Goal: Information Seeking & Learning: Learn about a topic

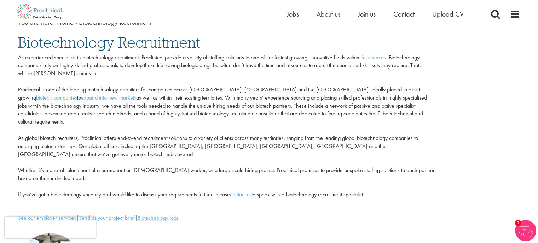
scroll to position [106, 0]
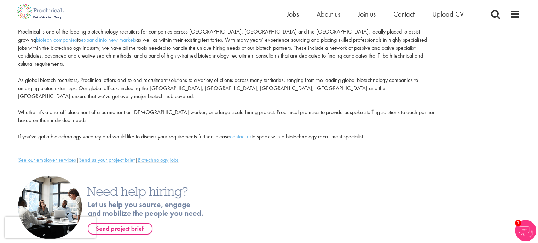
click at [64, 80] on p "As experienced specialists in biotechnology recruitment, Proclinical provide a …" at bounding box center [226, 68] width 416 height 145
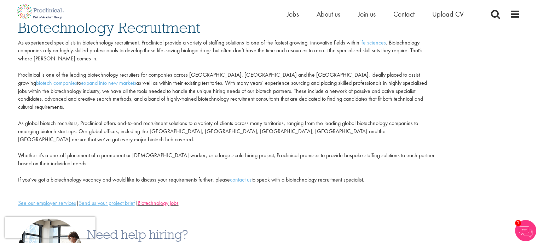
scroll to position [0, 0]
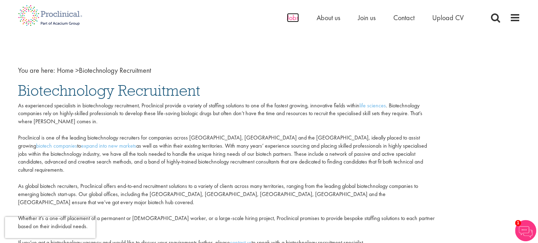
click at [287, 13] on span "Jobs" at bounding box center [293, 17] width 12 height 9
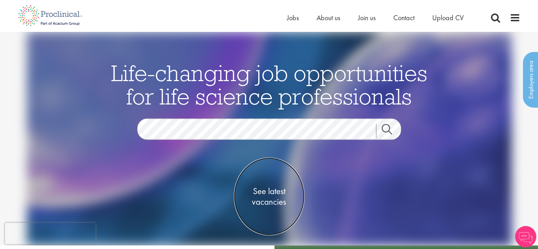
click at [269, 193] on span "See latest vacancies" at bounding box center [269, 195] width 71 height 21
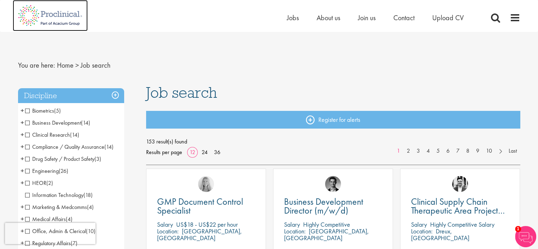
click at [50, 13] on img at bounding box center [50, 15] width 75 height 31
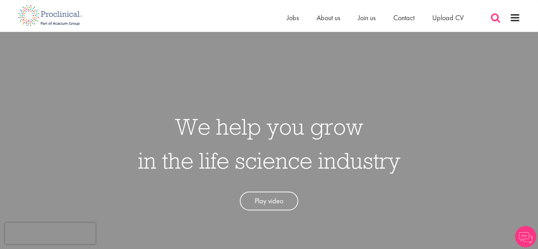
click at [494, 14] on span at bounding box center [495, 17] width 11 height 11
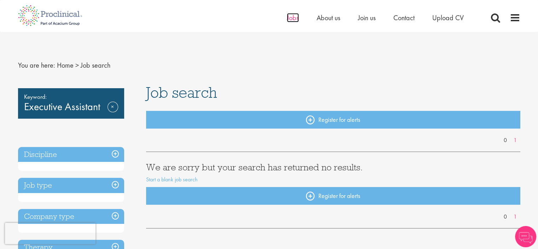
click at [287, 18] on span "Jobs" at bounding box center [293, 17] width 12 height 9
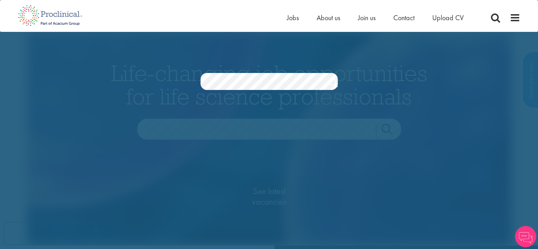
click at [332, 79] on link "Search" at bounding box center [331, 83] width 9 height 14
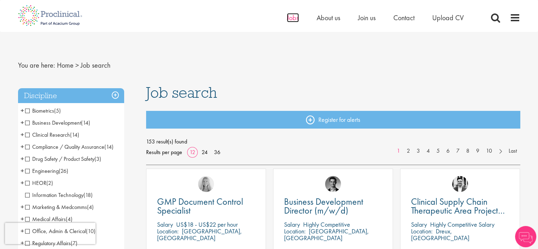
click at [298, 18] on span "Jobs" at bounding box center [293, 17] width 12 height 9
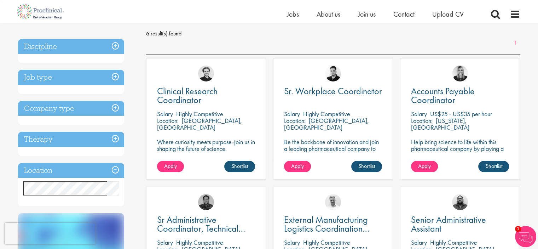
scroll to position [141, 0]
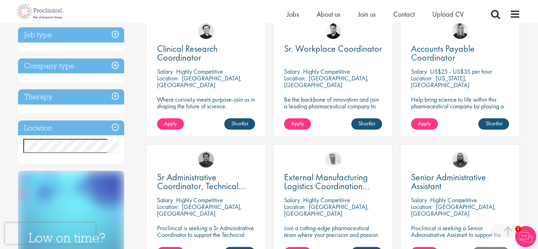
click at [66, 121] on h3 "Location" at bounding box center [71, 127] width 106 height 15
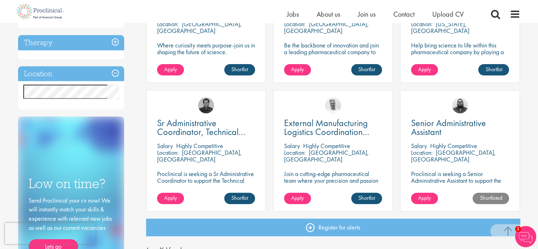
scroll to position [212, 0]
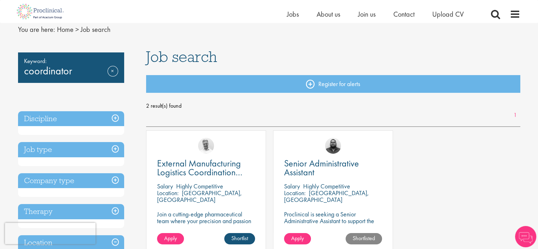
scroll to position [71, 0]
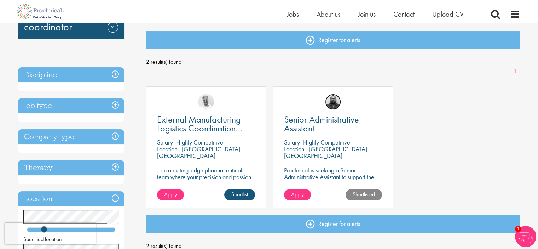
click at [333, 101] on img at bounding box center [333, 102] width 16 height 16
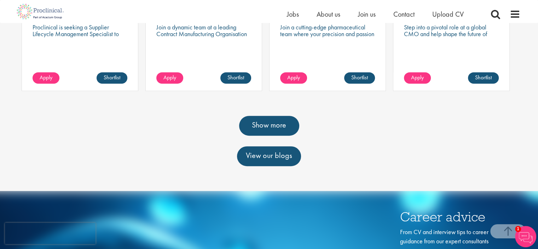
scroll to position [389, 0]
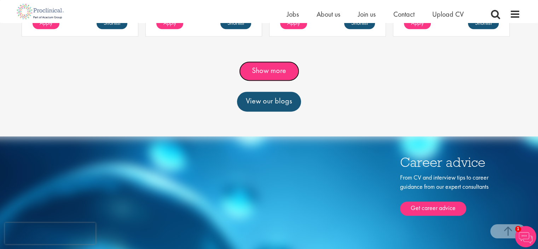
click at [266, 66] on link "Show more" at bounding box center [269, 71] width 60 height 20
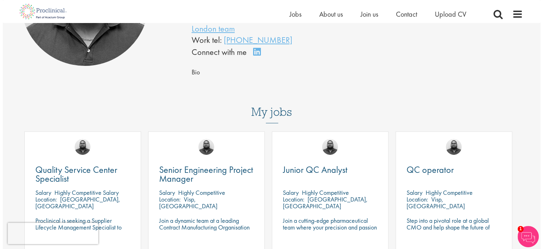
scroll to position [0, 0]
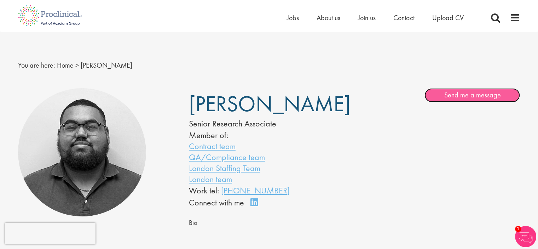
drag, startPoint x: 468, startPoint y: 96, endPoint x: 403, endPoint y: 87, distance: 66.0
click at [467, 96] on link "Send me a message" at bounding box center [471, 95] width 95 height 14
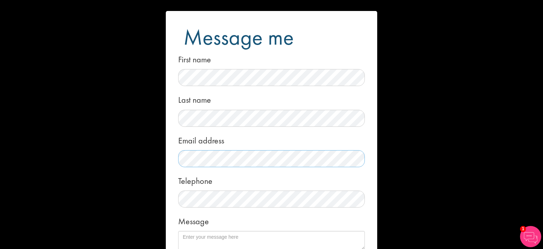
scroll to position [35, 0]
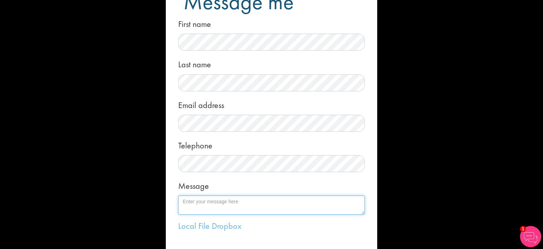
click at [218, 199] on textarea "Message" at bounding box center [271, 204] width 187 height 19
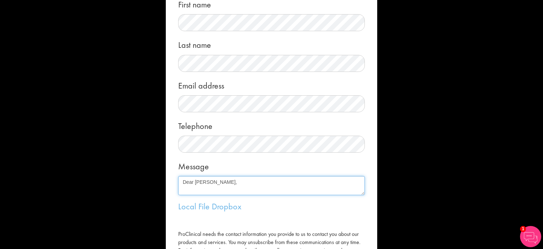
scroll to position [71, 0]
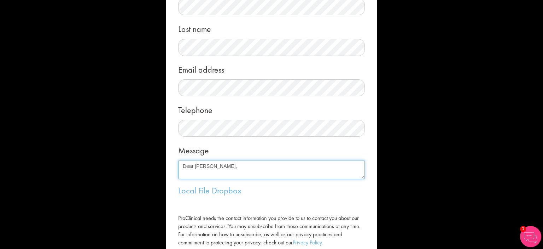
click at [226, 162] on textarea "Dear Ashley," at bounding box center [271, 169] width 187 height 19
paste textarea "Dear Ashley, Last month, I applied for two positions within your area of respon…"
drag, startPoint x: 210, startPoint y: 172, endPoint x: 150, endPoint y: 169, distance: 60.5
click at [150, 169] on div "Message me First name Last name Email address Telephone Message Dear Ashley, De…" at bounding box center [271, 124] width 543 height 249
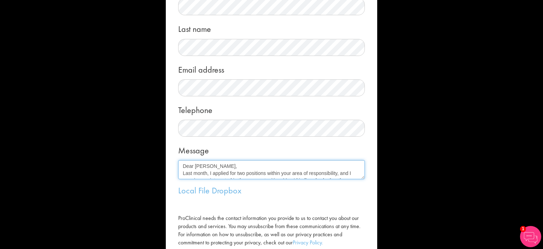
click at [361, 173] on textarea "Dear Ashley, Last month, I applied for two positions within your area of respon…" at bounding box center [271, 169] width 187 height 19
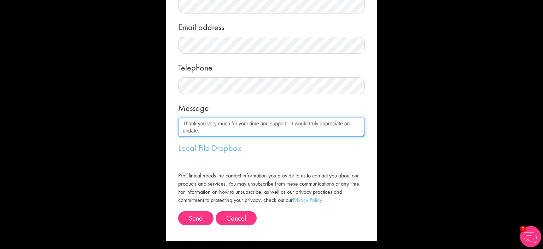
scroll to position [116, 0]
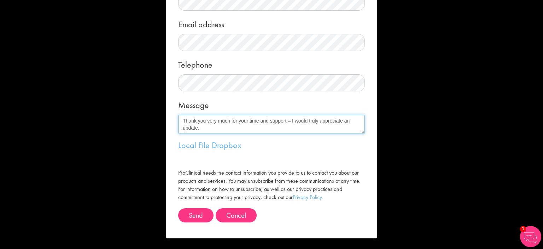
click at [207, 130] on textarea "Dear Ashley, Last month, I applied for two positions within your area of respon…" at bounding box center [271, 124] width 187 height 19
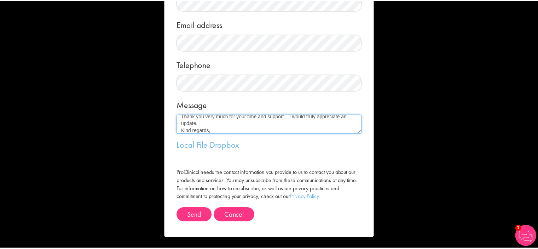
scroll to position [47, 0]
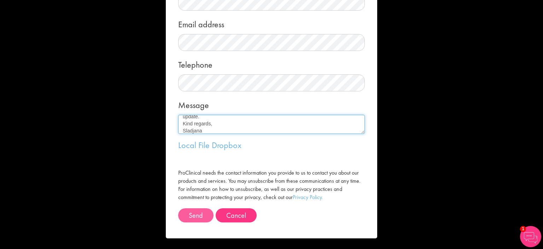
type textarea "Dear Ashley, Last month, I applied for two positions within your area of respon…"
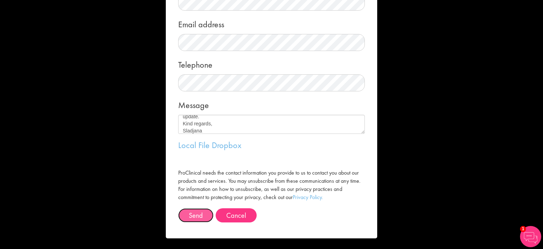
click at [199, 216] on button "Send" at bounding box center [195, 215] width 35 height 14
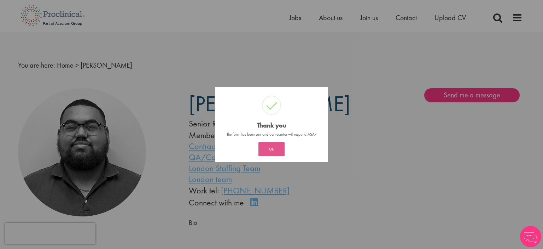
click at [277, 148] on button "OK" at bounding box center [271, 149] width 26 height 14
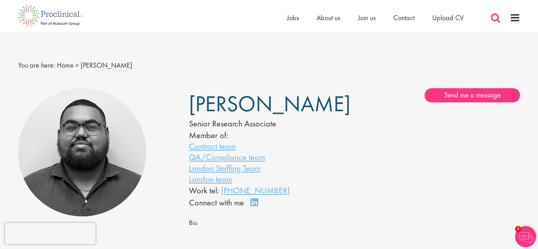
click at [492, 17] on span at bounding box center [495, 17] width 11 height 11
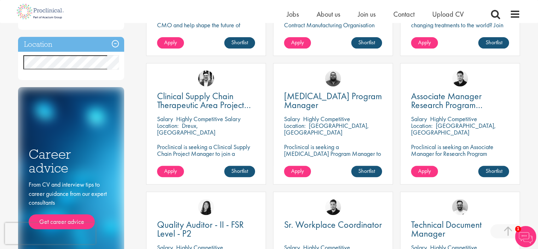
scroll to position [212, 0]
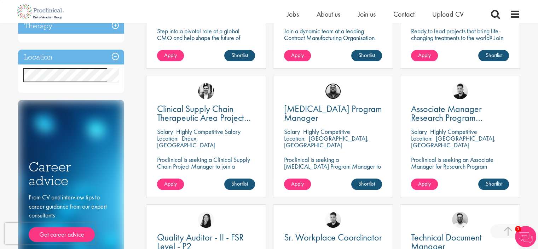
click at [331, 94] on img at bounding box center [333, 91] width 16 height 16
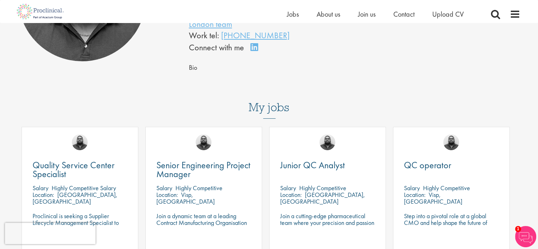
scroll to position [35, 0]
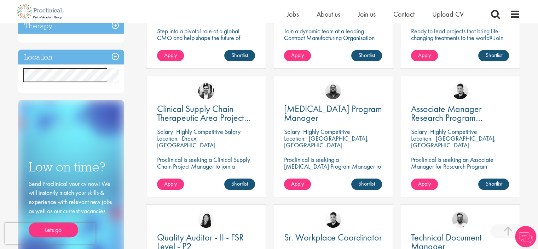
scroll to position [212, 0]
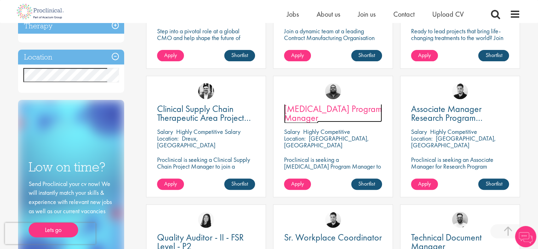
click at [361, 107] on span "[MEDICAL_DATA] Program Manager" at bounding box center [333, 113] width 98 height 21
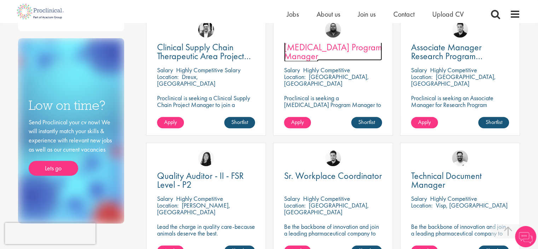
scroll to position [283, 0]
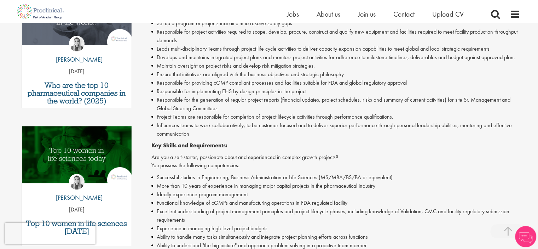
scroll to position [283, 0]
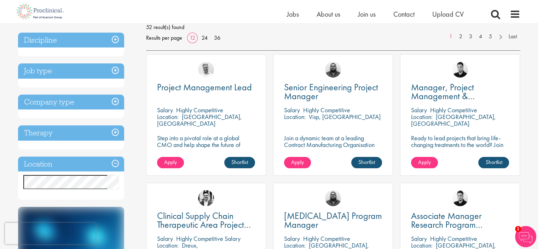
scroll to position [106, 0]
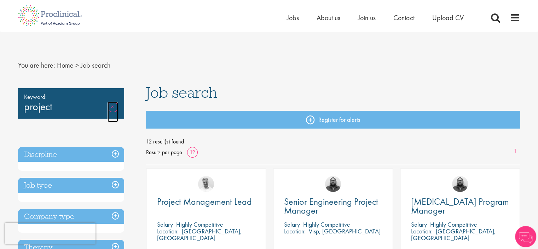
click at [110, 106] on link "Remove" at bounding box center [112, 111] width 11 height 21
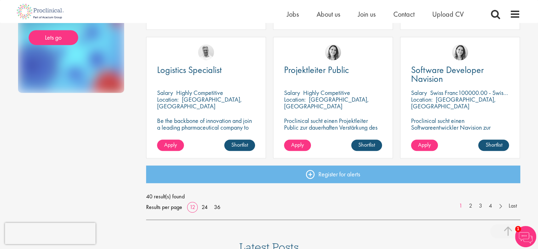
scroll to position [566, 0]
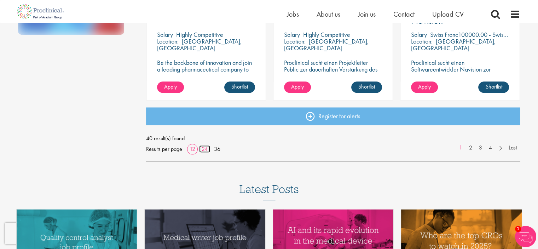
click at [205, 151] on link "24" at bounding box center [204, 148] width 11 height 7
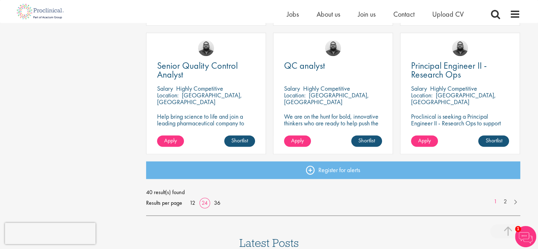
scroll to position [1061, 0]
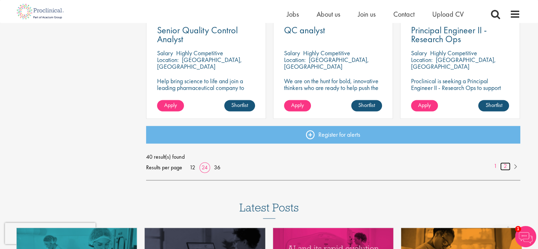
click at [503, 167] on link "2" at bounding box center [505, 166] width 10 height 8
